Goal: Task Accomplishment & Management: Manage account settings

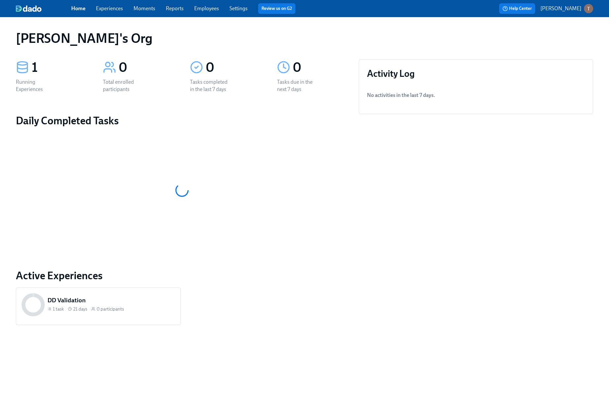
click at [114, 10] on link "Experiences" at bounding box center [109, 8] width 27 height 6
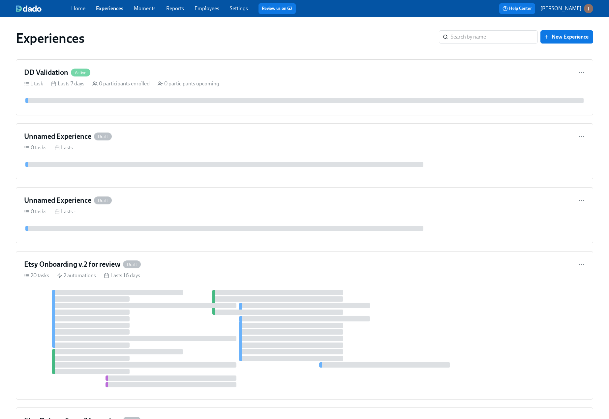
click at [202, 11] on link "Employees" at bounding box center [207, 8] width 25 height 6
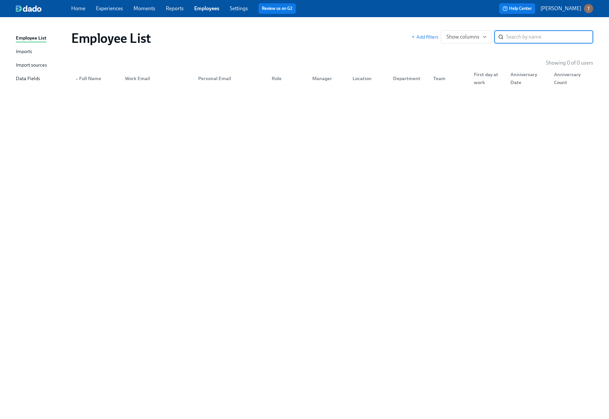
click at [571, 11] on p "[PERSON_NAME]" at bounding box center [561, 8] width 41 height 7
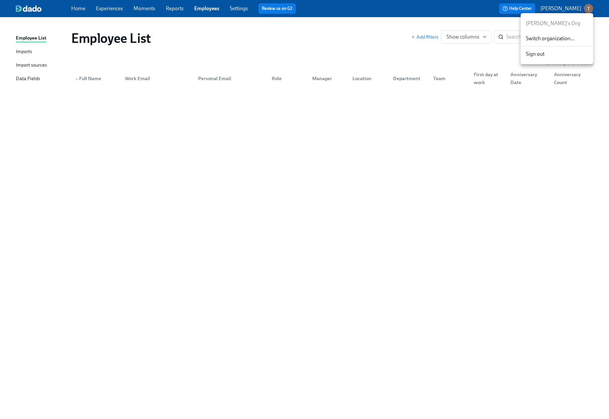
click at [550, 42] on div "Switch organization..." at bounding box center [557, 39] width 73 height 16
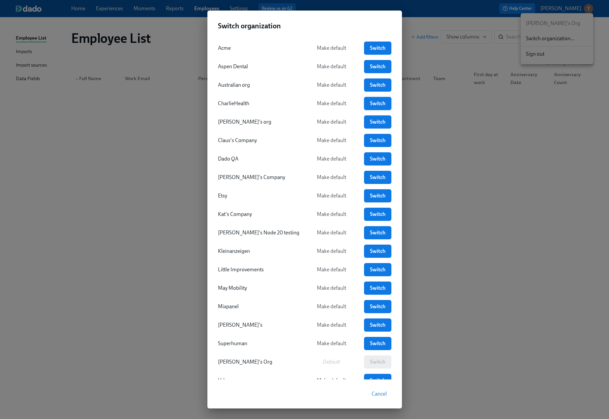
click at [372, 105] on span "Switch" at bounding box center [378, 103] width 18 height 7
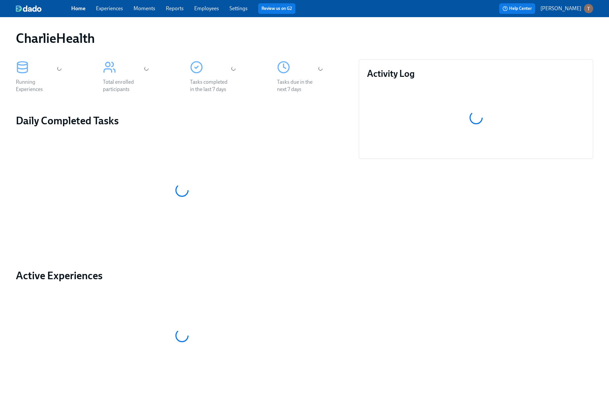
click at [110, 10] on link "Experiences" at bounding box center [109, 8] width 27 height 6
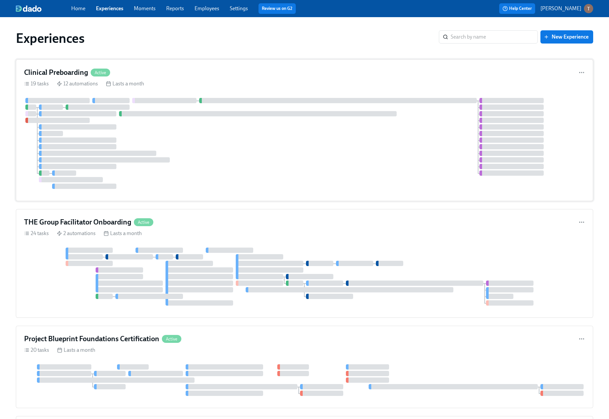
click at [177, 83] on div "19 tasks 12 automations Lasts a month" at bounding box center [304, 83] width 561 height 7
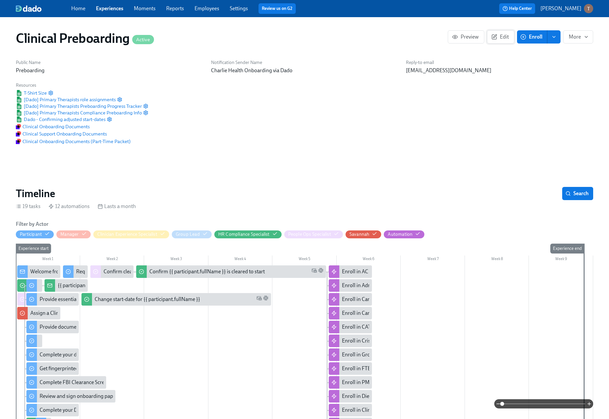
click at [496, 38] on icon "button" at bounding box center [494, 37] width 6 height 6
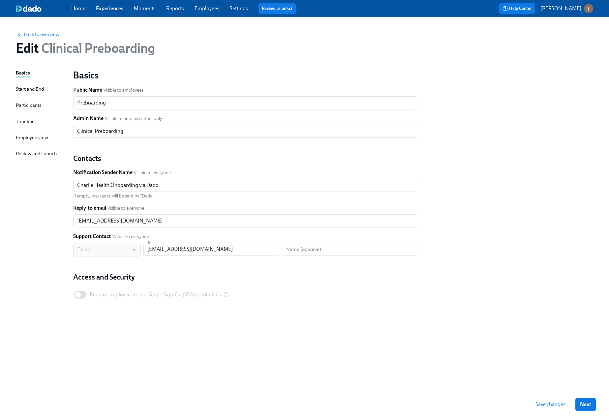
click at [32, 106] on div "Participants" at bounding box center [28, 105] width 25 height 7
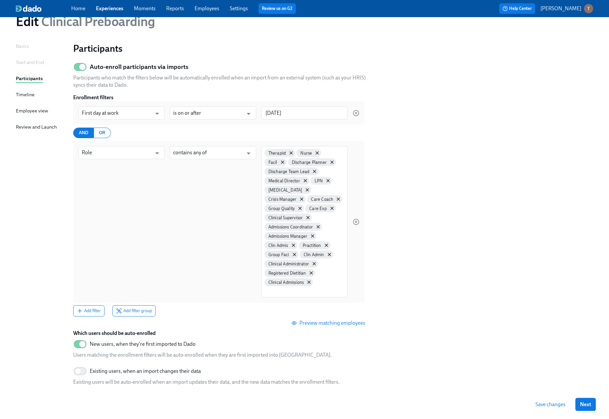
scroll to position [56, 0]
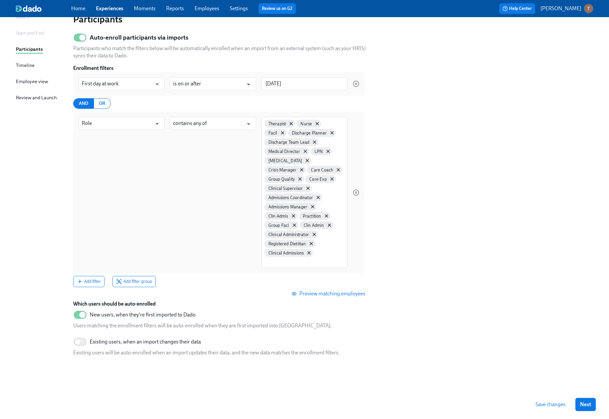
click at [339, 291] on span "Preview matching employees" at bounding box center [329, 294] width 73 height 7
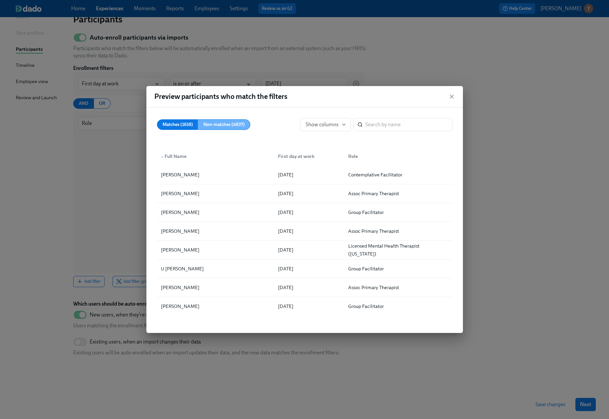
click at [221, 121] on span "Non-matches (4837)" at bounding box center [224, 125] width 41 height 8
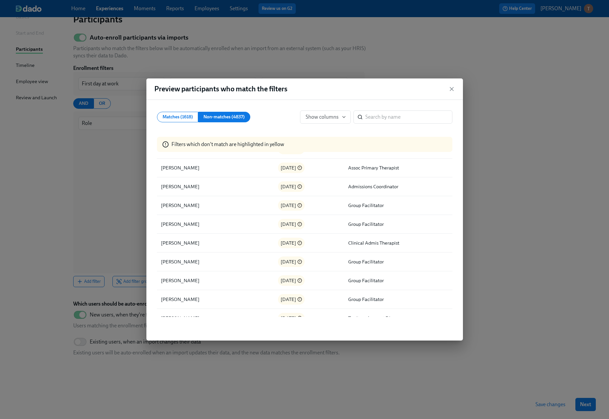
scroll to position [3031, 0]
click at [187, 115] on span "Matches (1618)" at bounding box center [178, 117] width 30 height 8
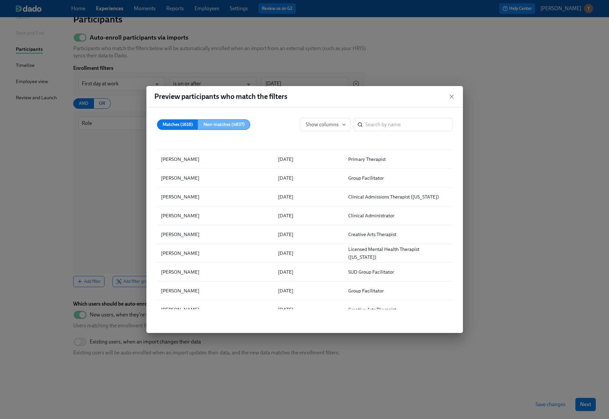
click at [238, 121] on span "Non-matches (4837)" at bounding box center [224, 125] width 41 height 8
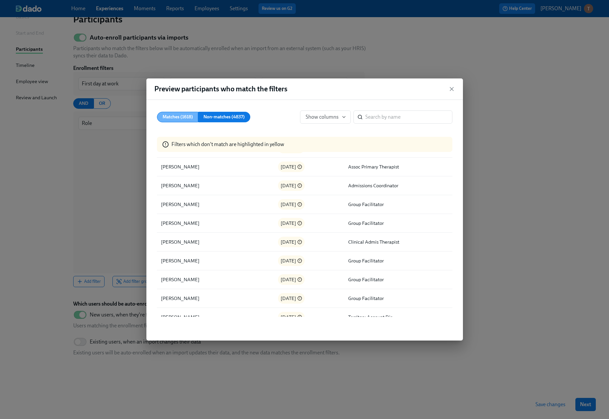
click at [180, 118] on span "Matches (1618)" at bounding box center [178, 117] width 30 height 8
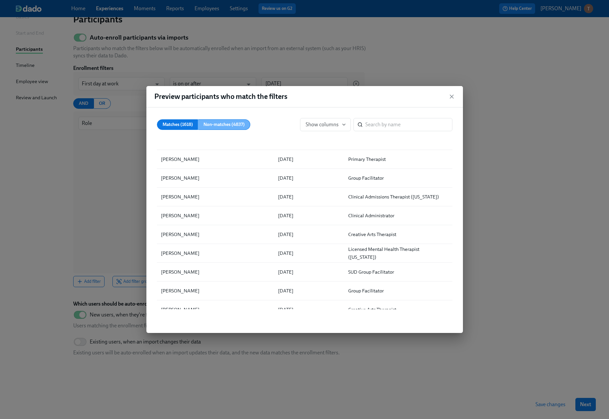
click at [230, 122] on span "Non-matches (4837)" at bounding box center [224, 125] width 41 height 8
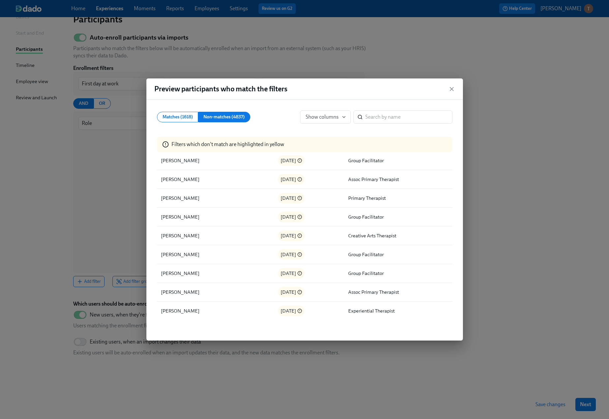
scroll to position [5884, 0]
click at [451, 90] on icon "button" at bounding box center [451, 88] width 3 height 3
